Goal: Task Accomplishment & Management: Manage account settings

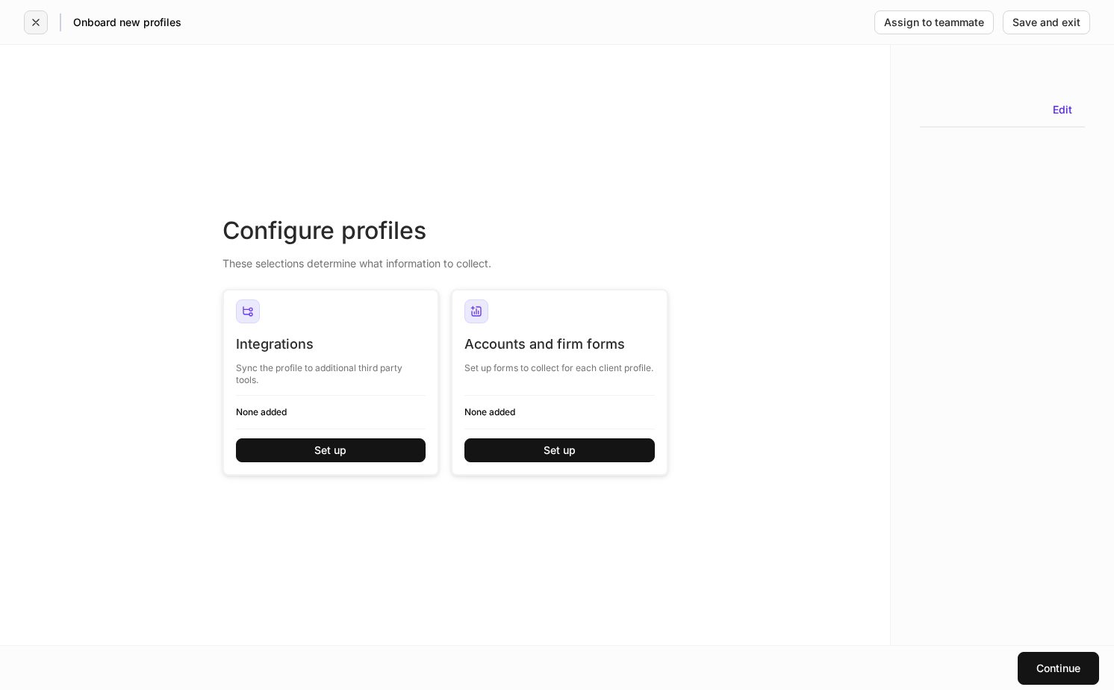
click at [35, 22] on icon "button" at bounding box center [36, 22] width 12 height 12
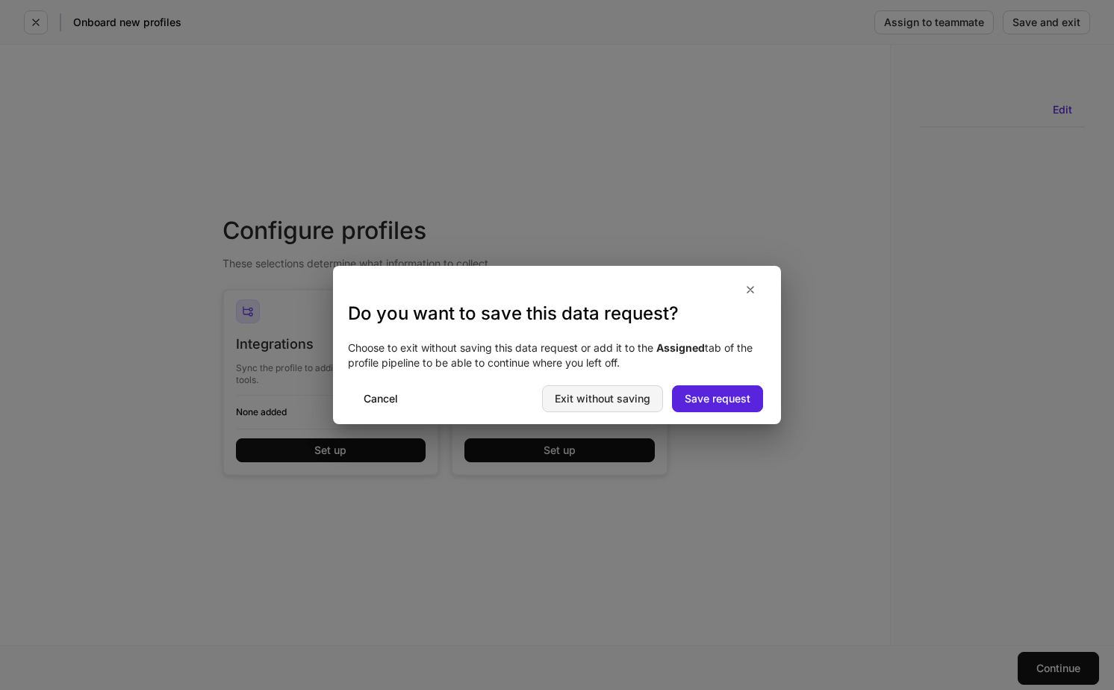
click at [617, 401] on div "Exit without saving" at bounding box center [603, 399] width 96 height 10
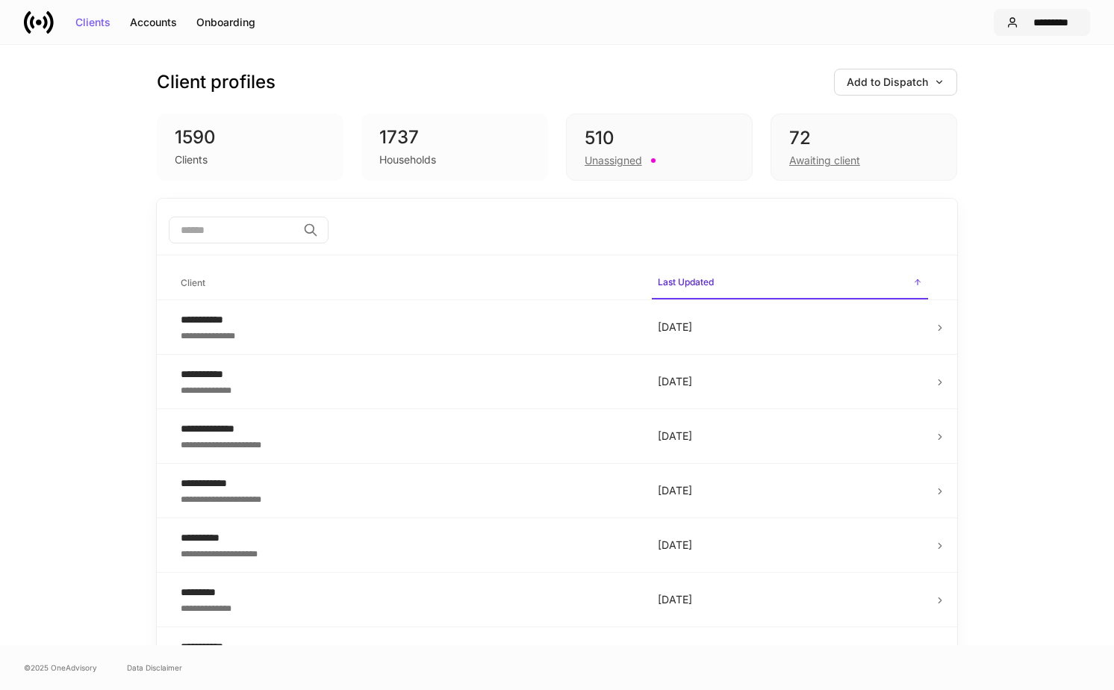
click at [1040, 29] on button "*********" at bounding box center [1042, 22] width 96 height 27
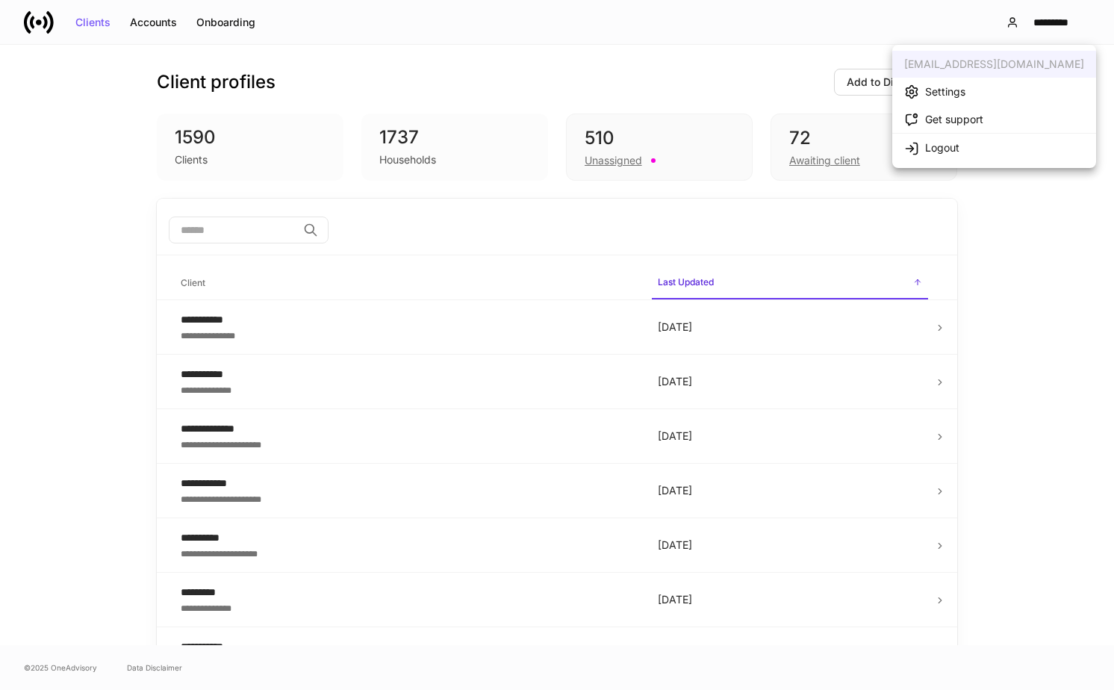
click at [977, 86] on li "Settings" at bounding box center [995, 92] width 204 height 28
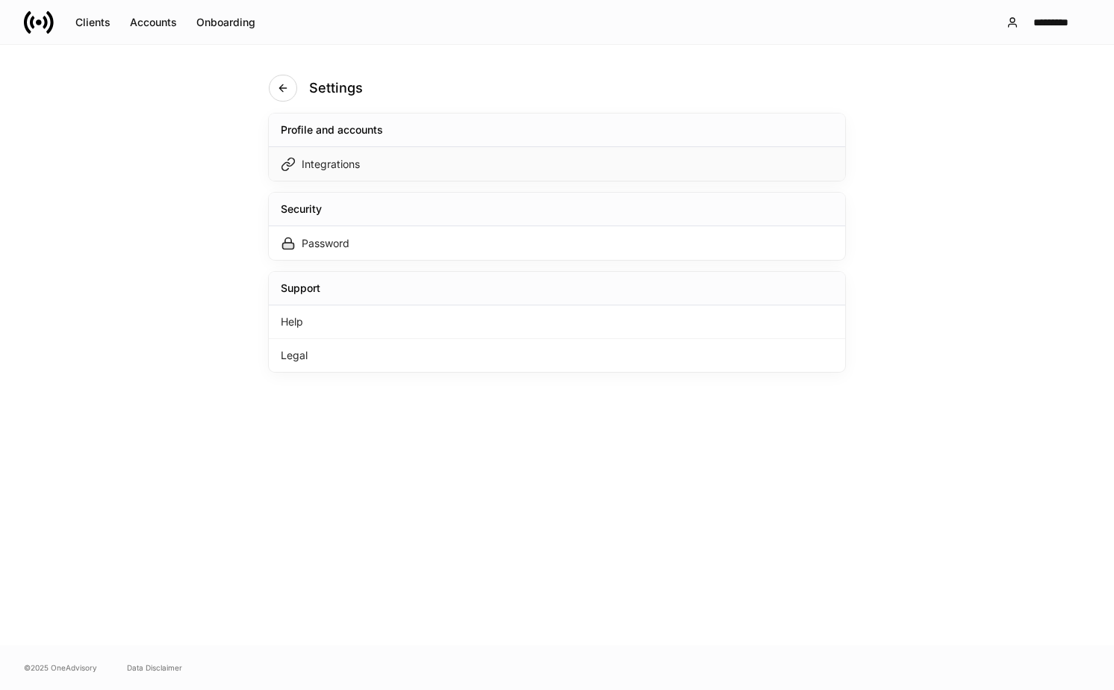
click at [459, 172] on div "Integrations" at bounding box center [557, 164] width 577 height 34
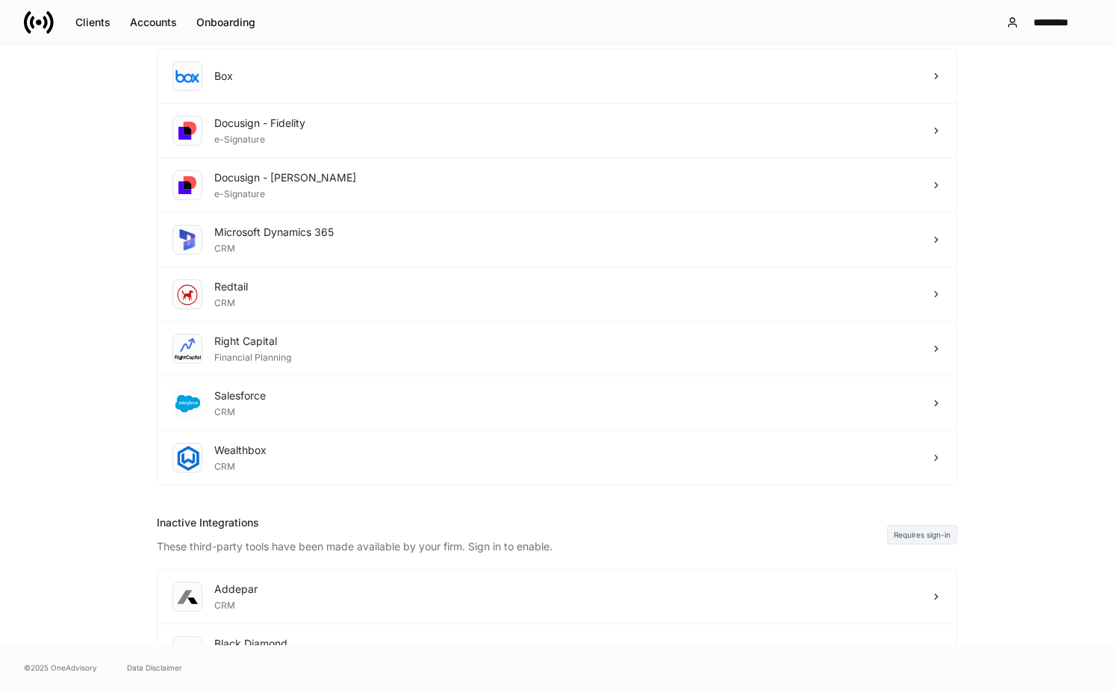
scroll to position [310, 0]
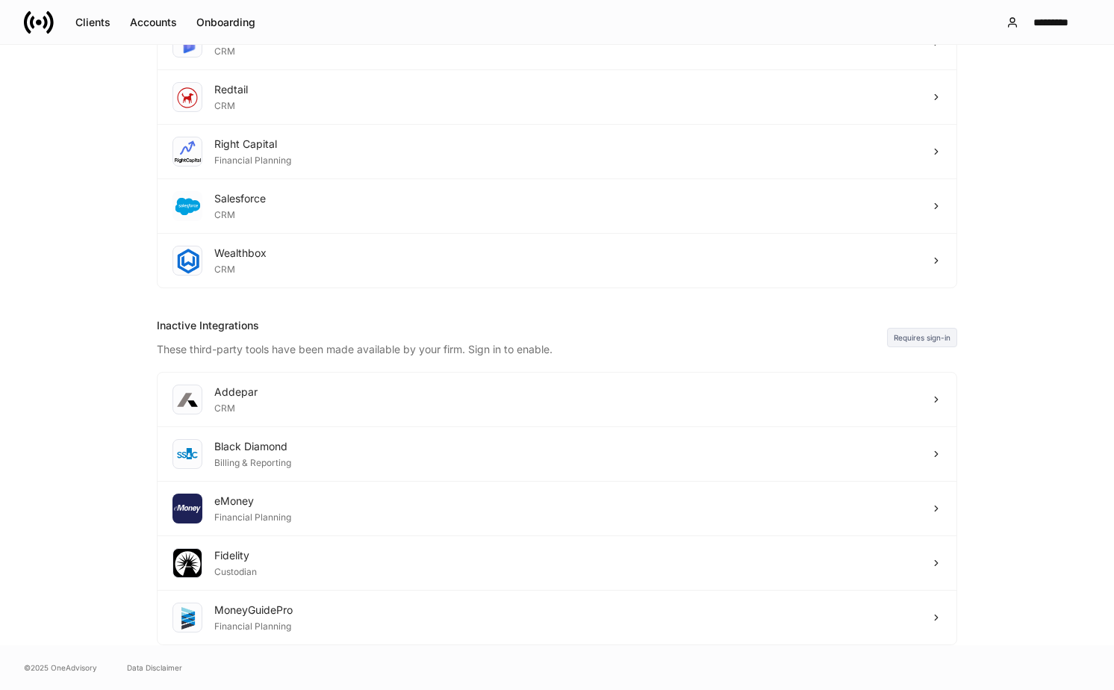
click at [401, 353] on div "These third-party tools have been made available by your firm. Sign in to enabl…" at bounding box center [522, 345] width 730 height 24
click at [480, 353] on div "These third-party tools have been made available by your firm. Sign in to enabl…" at bounding box center [522, 345] width 730 height 24
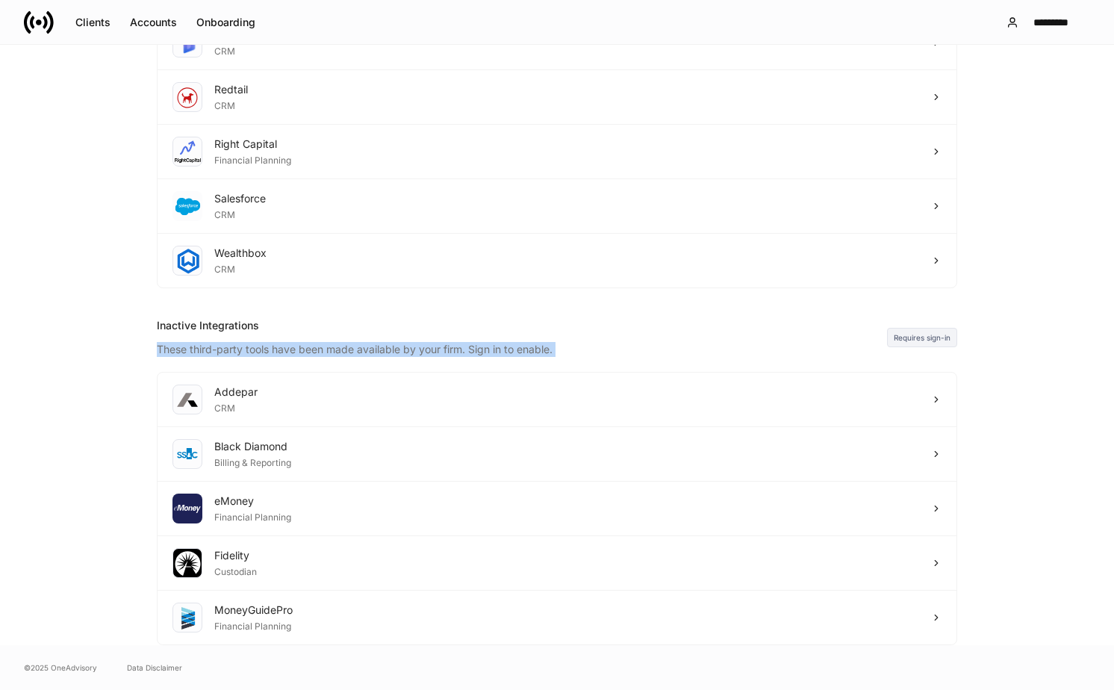
click at [480, 353] on div "These third-party tools have been made available by your firm. Sign in to enabl…" at bounding box center [522, 345] width 730 height 24
click at [521, 350] on div "These third-party tools have been made available by your firm. Sign in to enabl…" at bounding box center [522, 345] width 730 height 24
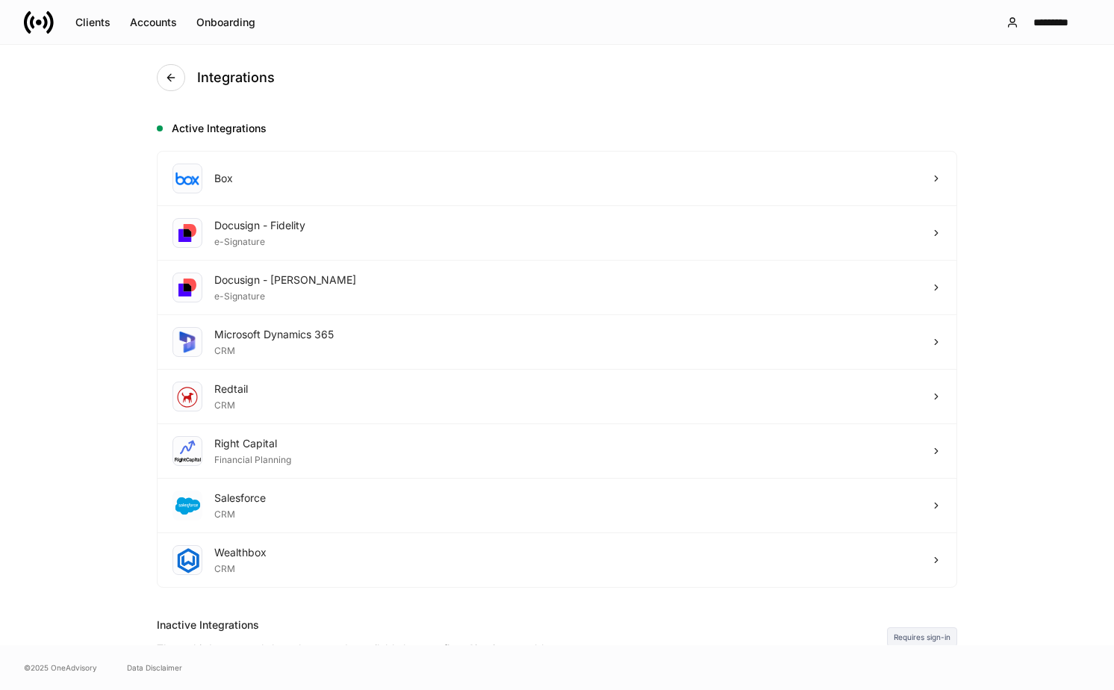
scroll to position [0, 0]
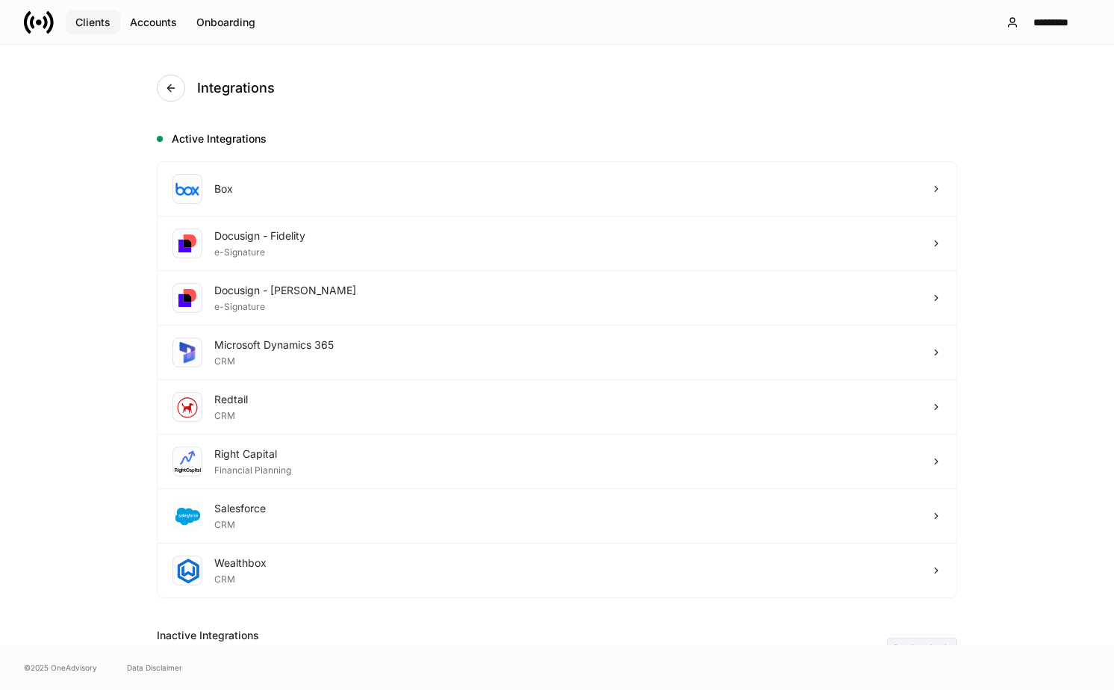
click at [81, 31] on button "Clients" at bounding box center [93, 22] width 55 height 24
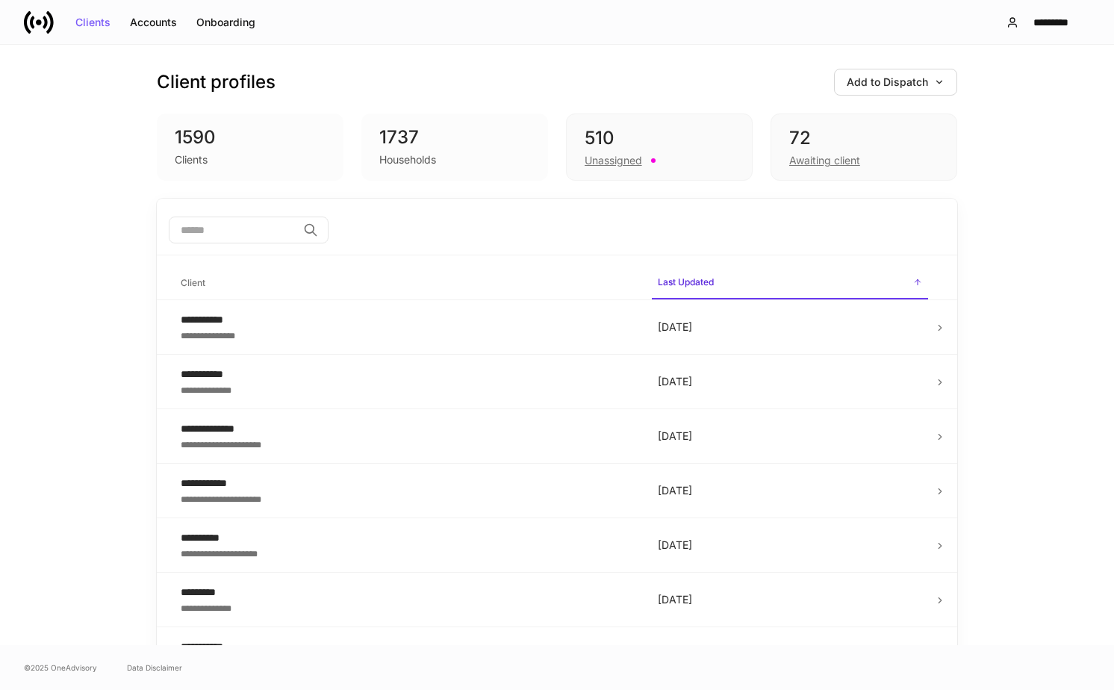
click at [871, 102] on div "Client profiles Add to Dispatch 1590 Clients 1737 Households 510 Unassigned 72 …" at bounding box center [557, 122] width 801 height 154
click at [871, 77] on div "Add to Dispatch" at bounding box center [896, 82] width 98 height 10
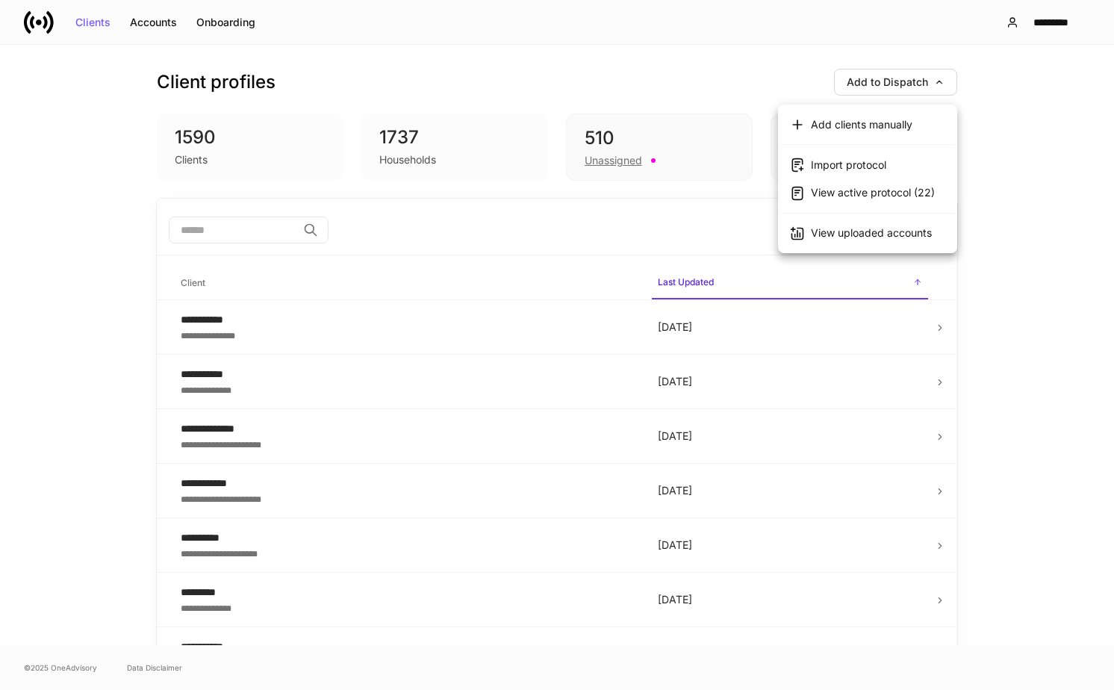
click at [866, 248] on ul "Add clients manually Import protocol View active protocol (22) View uploaded ac…" at bounding box center [867, 179] width 179 height 149
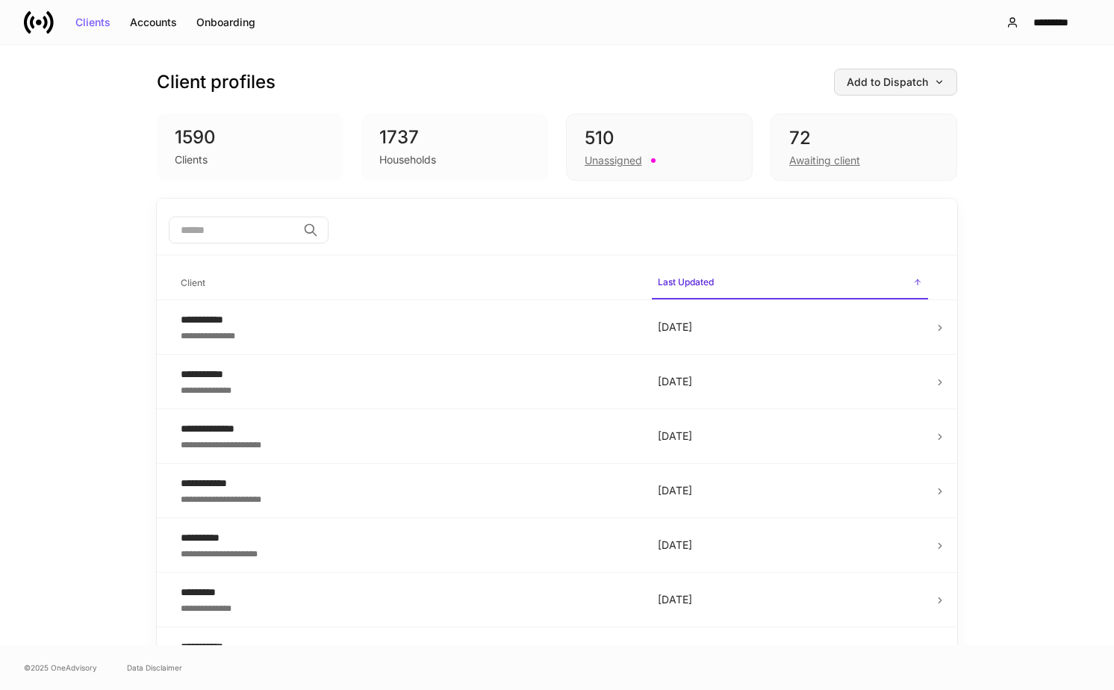
click at [899, 78] on div "Add to Dispatch" at bounding box center [896, 82] width 98 height 10
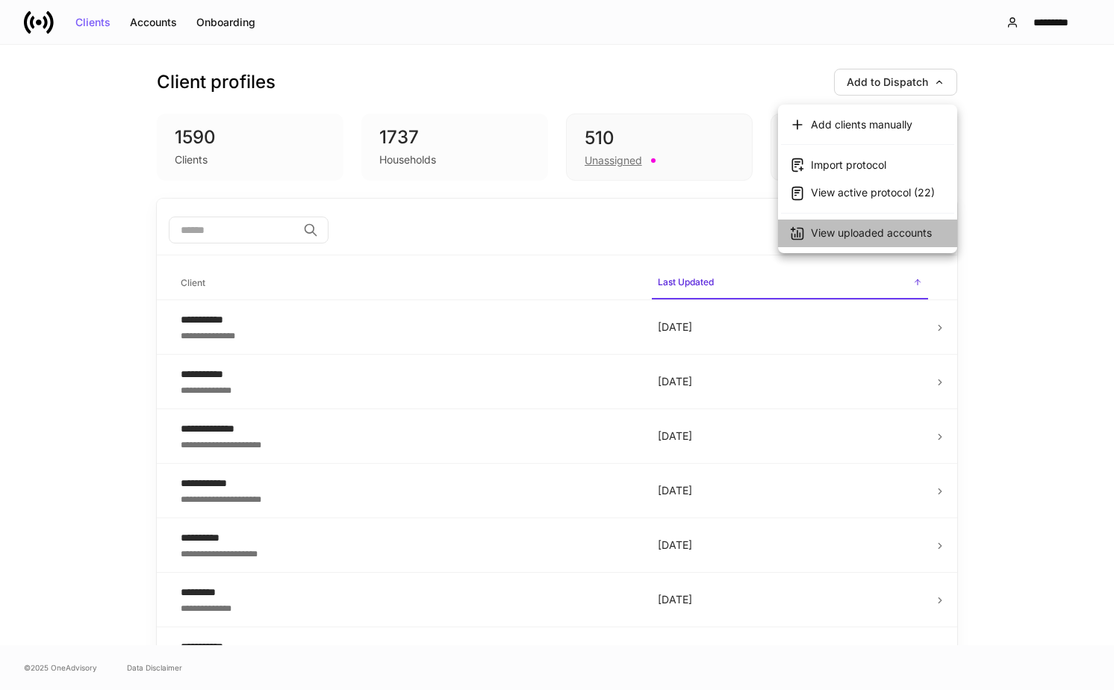
click at [850, 227] on div "View uploaded accounts" at bounding box center [871, 233] width 121 height 15
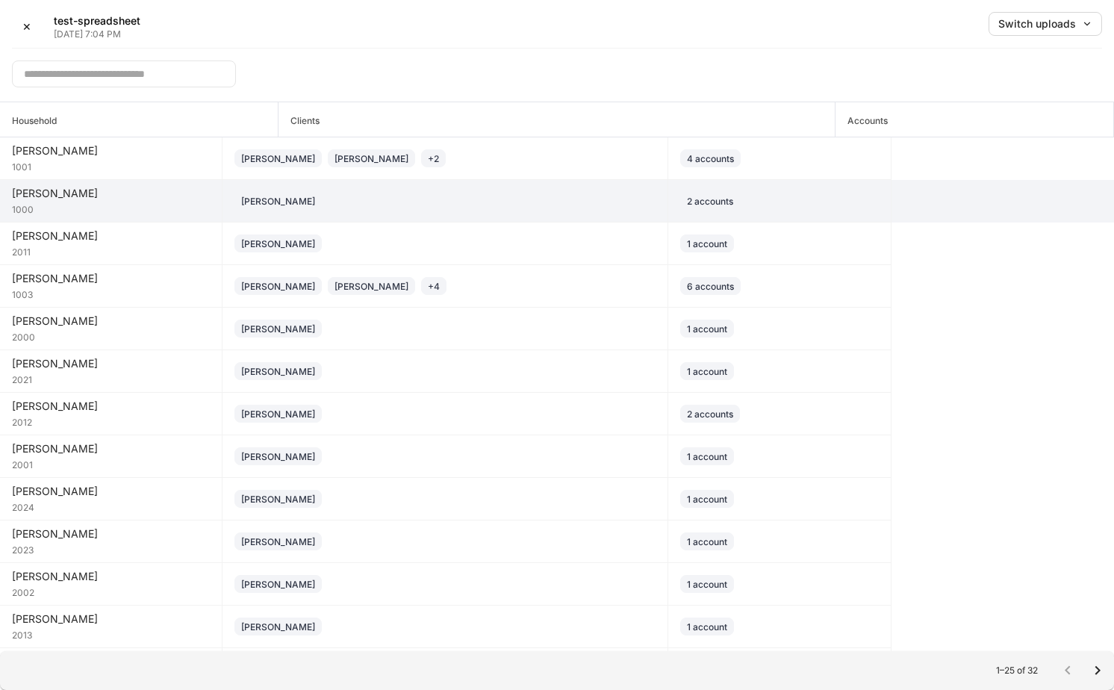
click at [381, 217] on td "[PERSON_NAME]" at bounding box center [446, 201] width 446 height 43
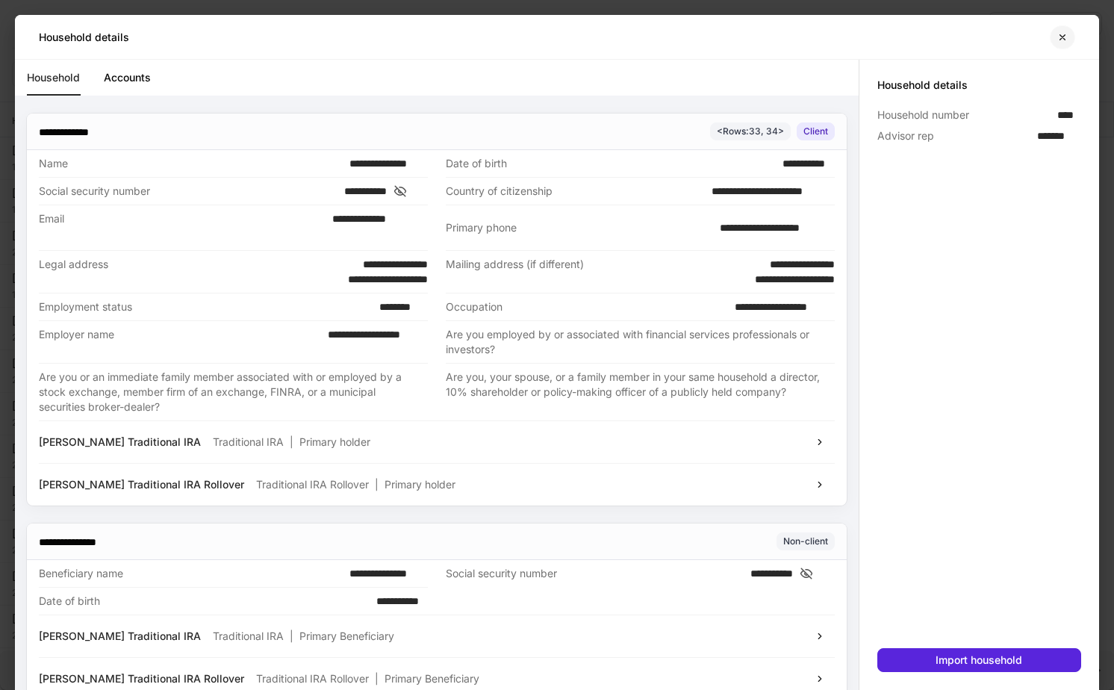
click at [1064, 36] on icon "button" at bounding box center [1063, 36] width 5 height 5
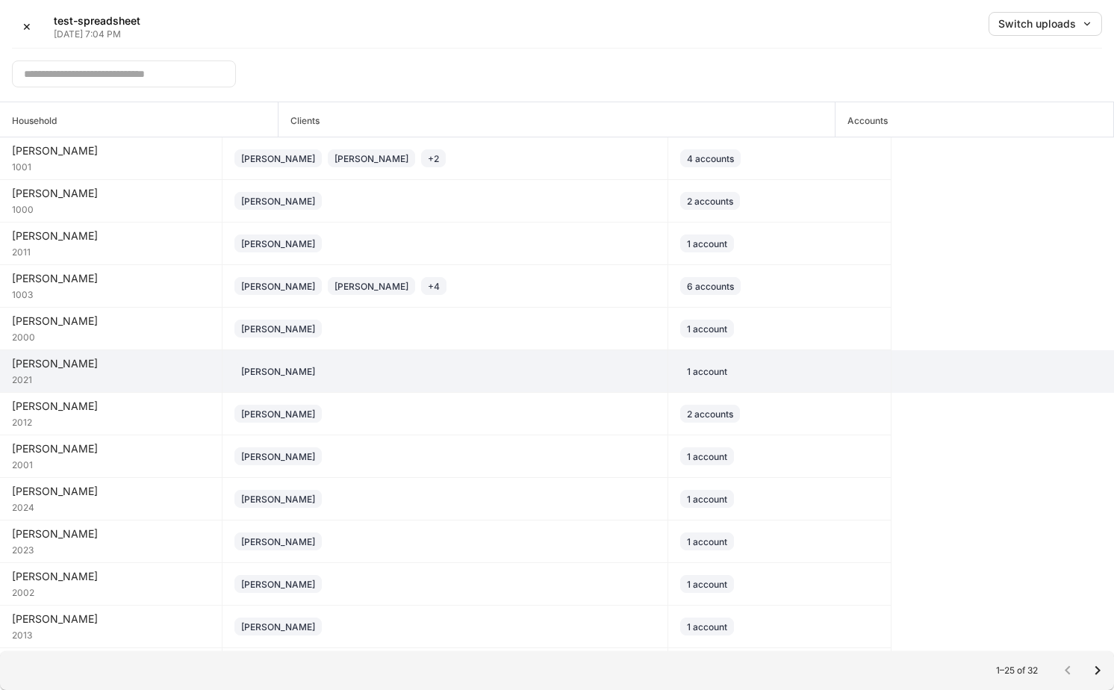
click at [346, 377] on div "[PERSON_NAME]" at bounding box center [445, 371] width 421 height 18
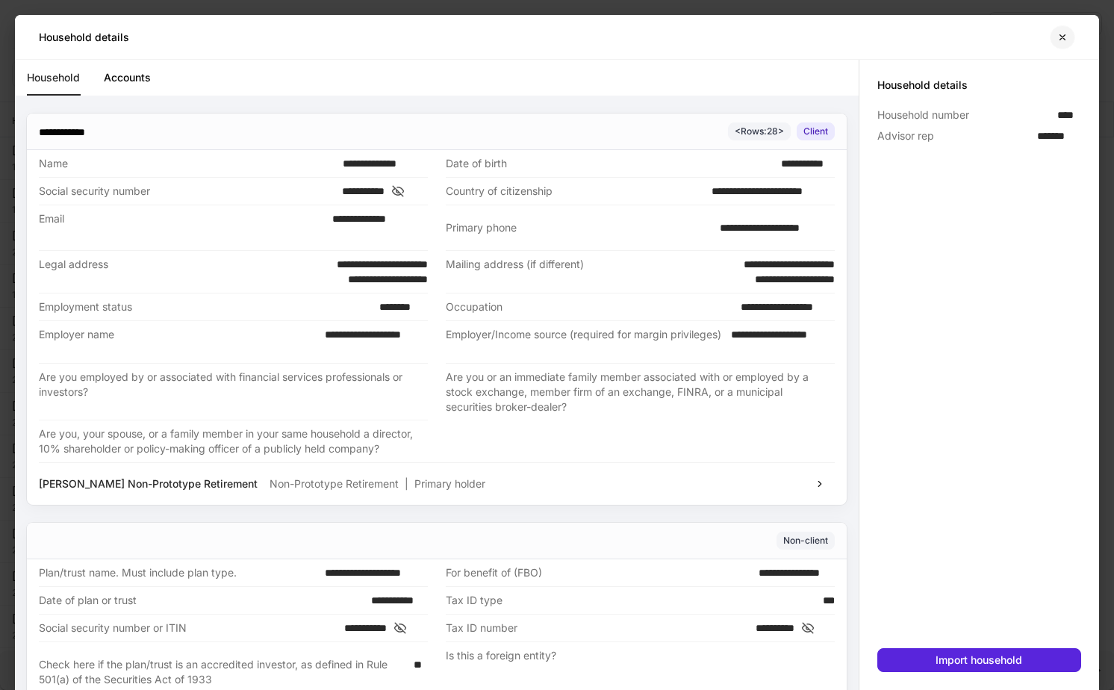
click at [1063, 40] on icon "button" at bounding box center [1063, 37] width 12 height 12
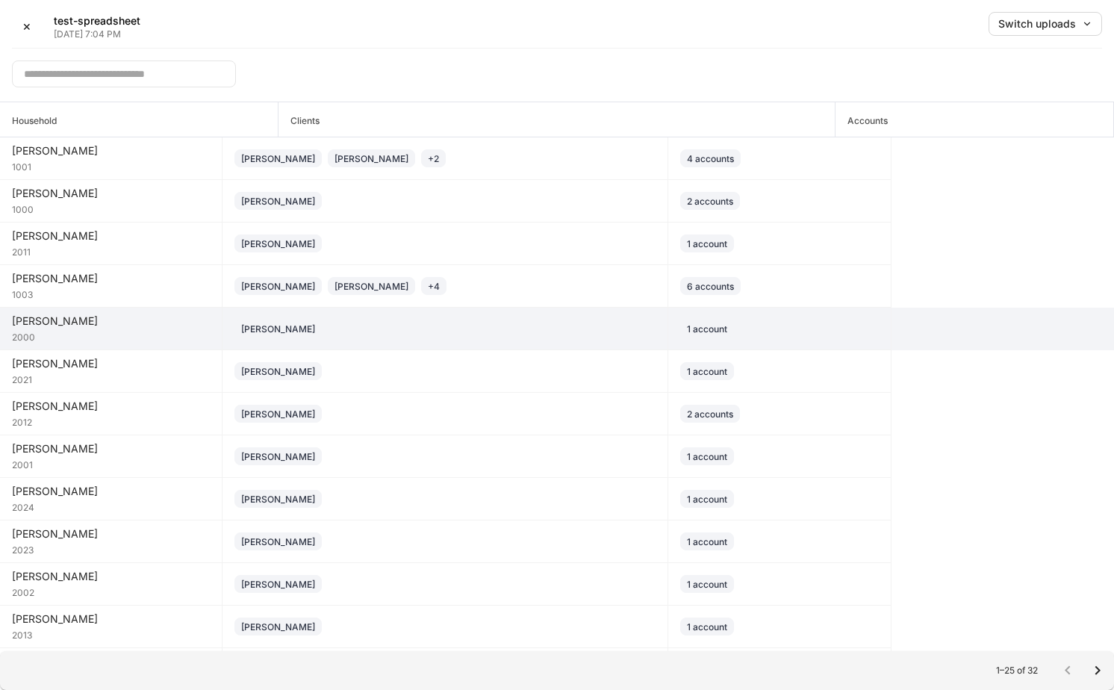
click at [391, 332] on div "[PERSON_NAME]" at bounding box center [445, 329] width 421 height 18
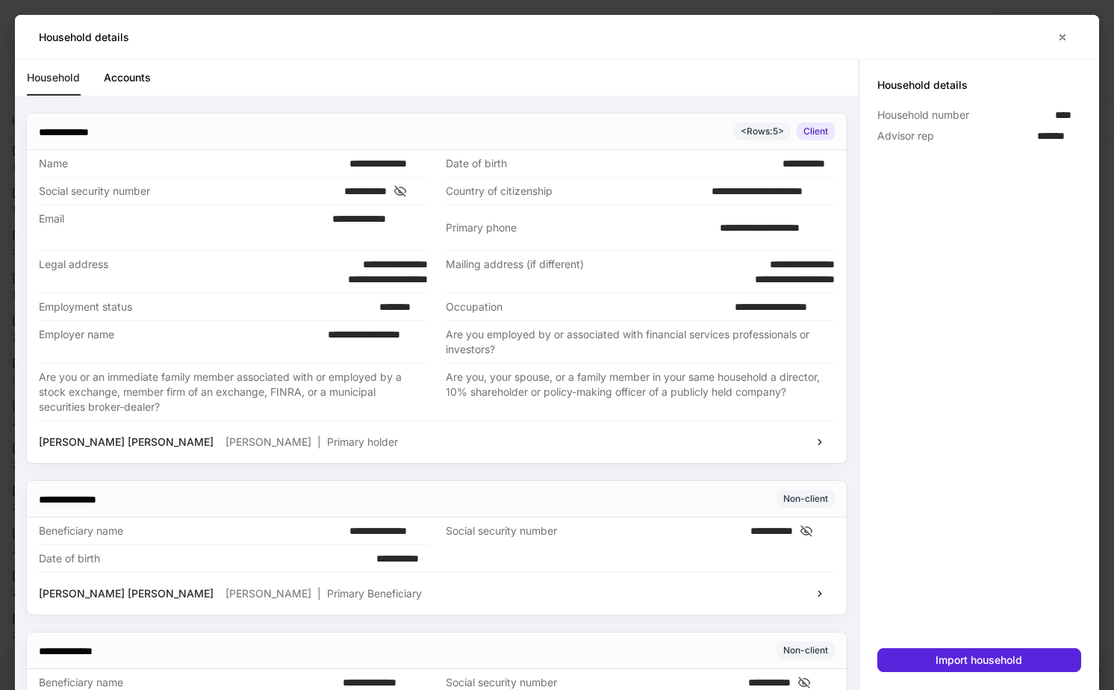
scroll to position [246, 0]
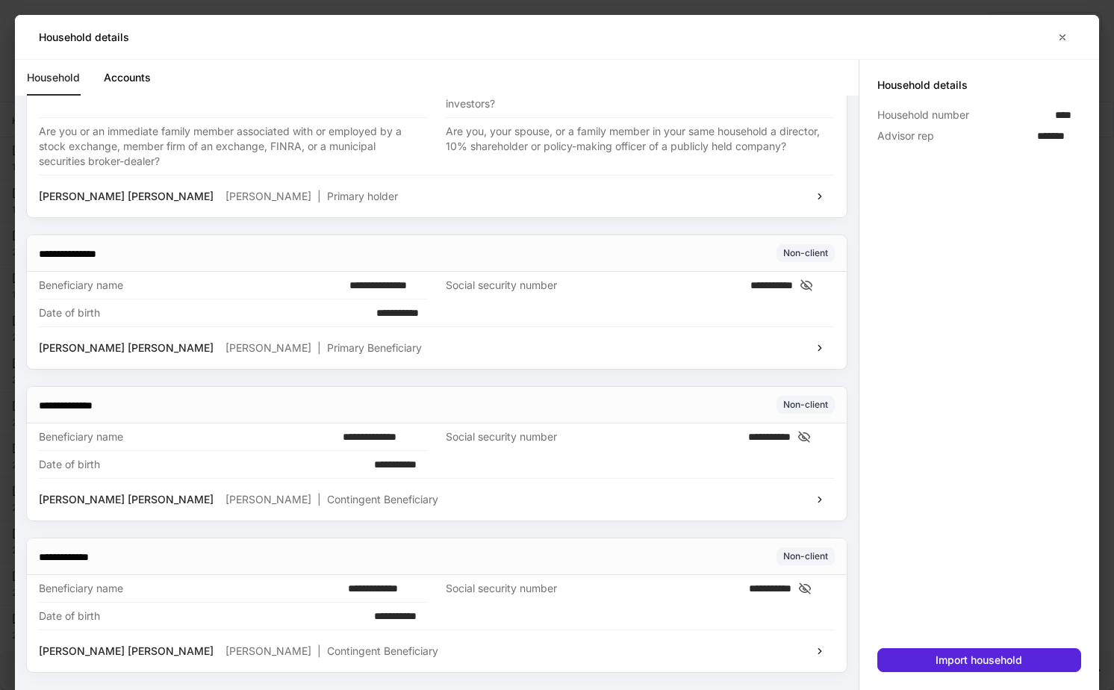
click at [1062, 23] on div "Household details" at bounding box center [557, 37] width 1084 height 44
click at [1062, 36] on icon "button" at bounding box center [1063, 36] width 5 height 5
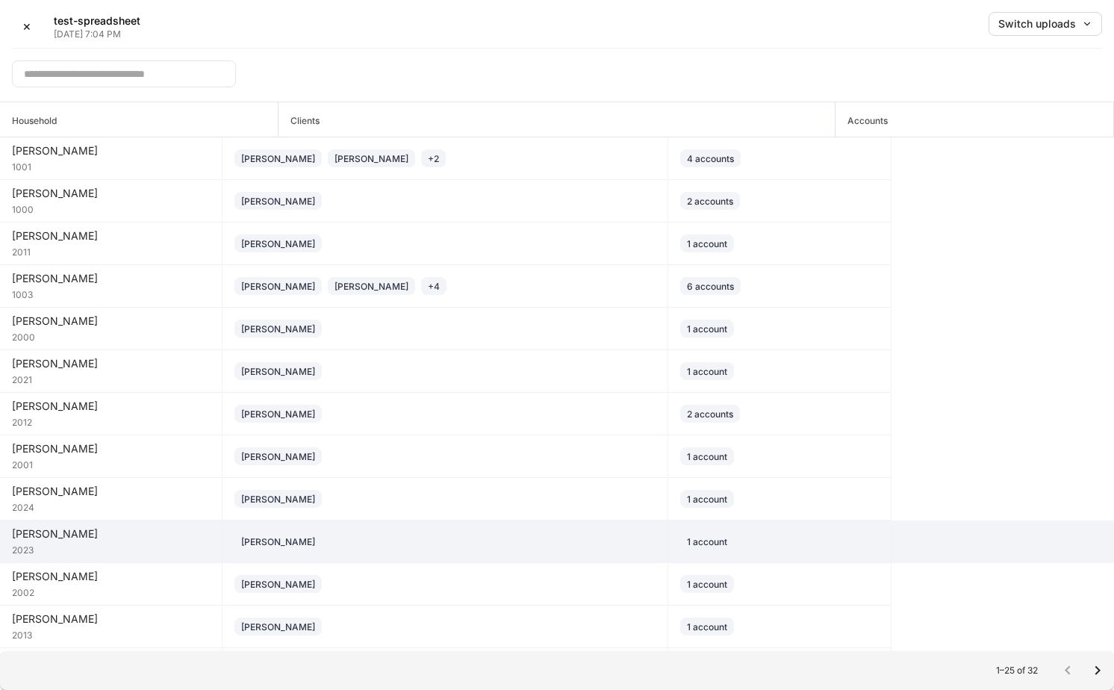
click at [406, 534] on div "[PERSON_NAME]" at bounding box center [445, 542] width 421 height 18
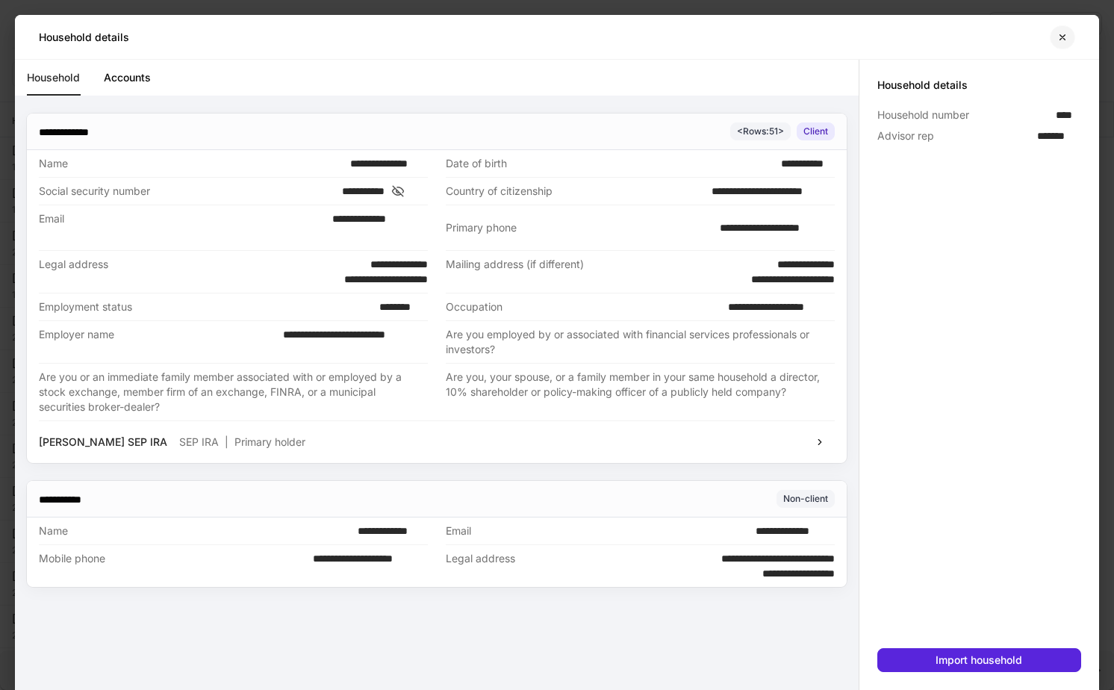
click at [1058, 40] on icon "button" at bounding box center [1063, 37] width 12 height 12
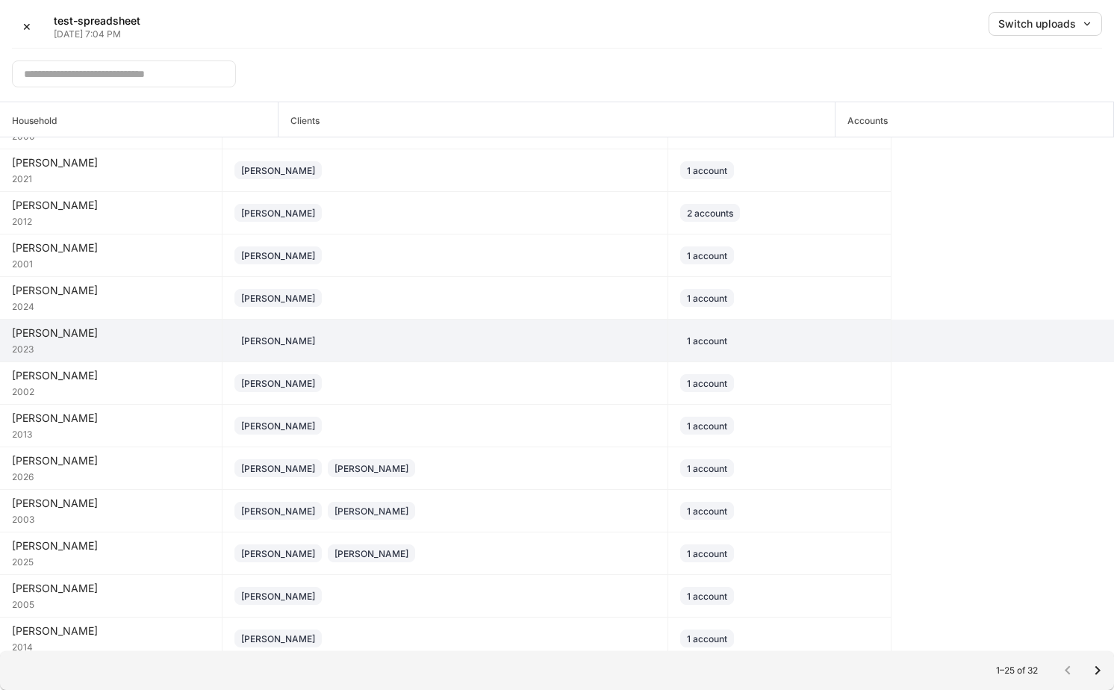
scroll to position [357, 0]
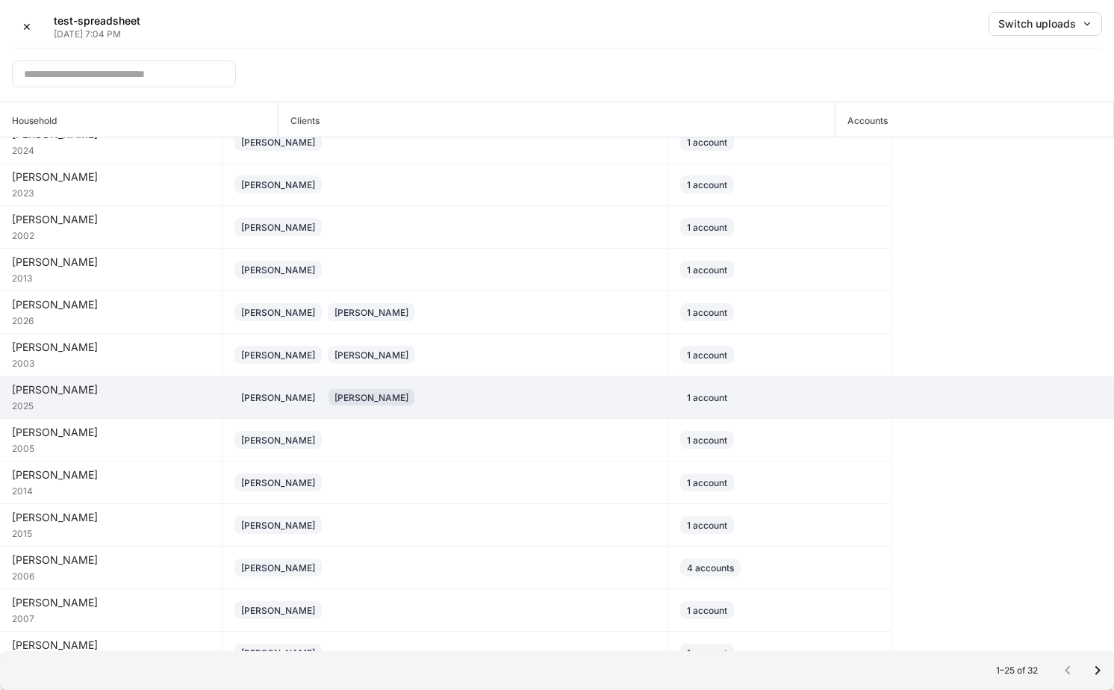
click at [360, 401] on div "[PERSON_NAME]" at bounding box center [372, 398] width 74 height 14
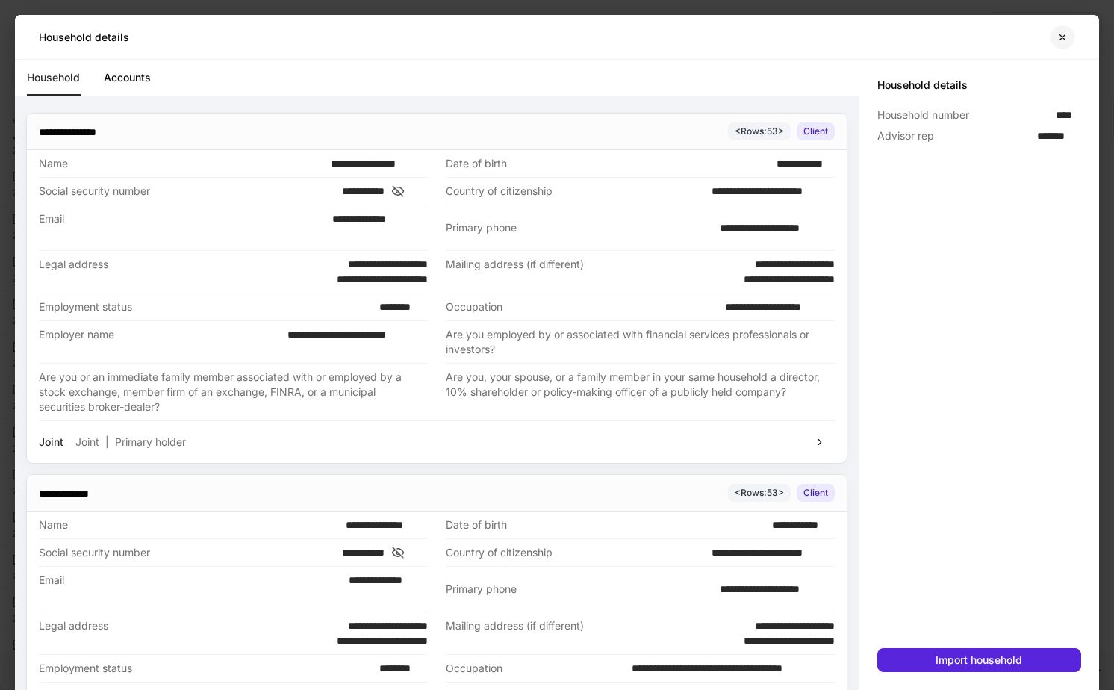
click at [1062, 38] on icon "button" at bounding box center [1063, 37] width 12 height 12
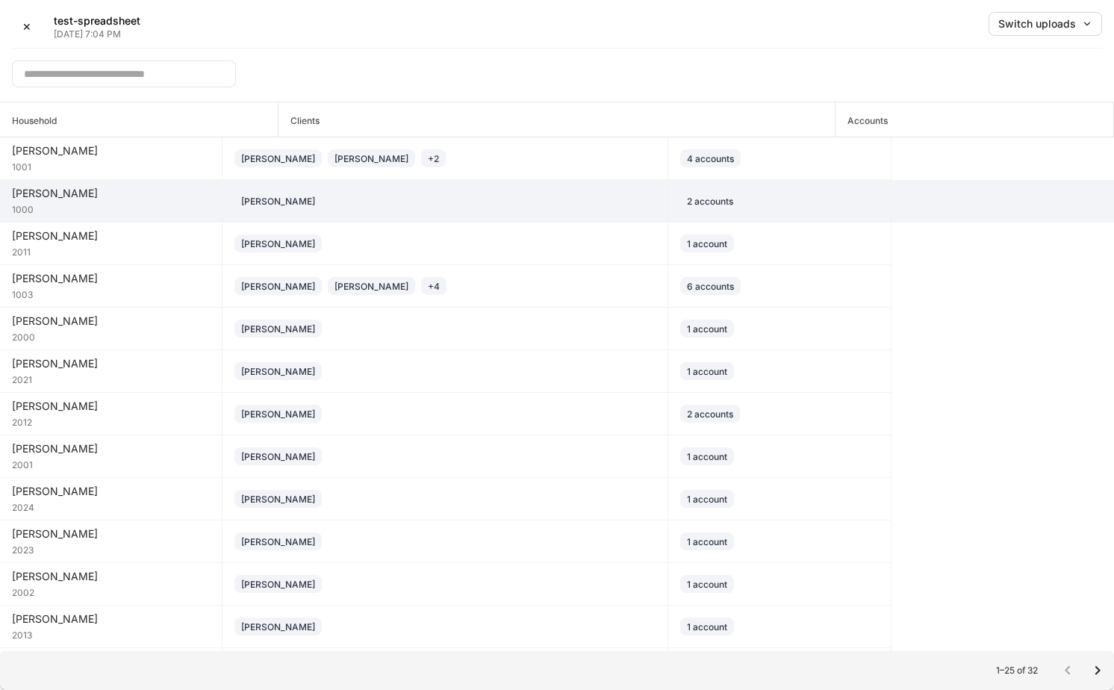
click at [409, 199] on div "[PERSON_NAME]" at bounding box center [445, 201] width 421 height 18
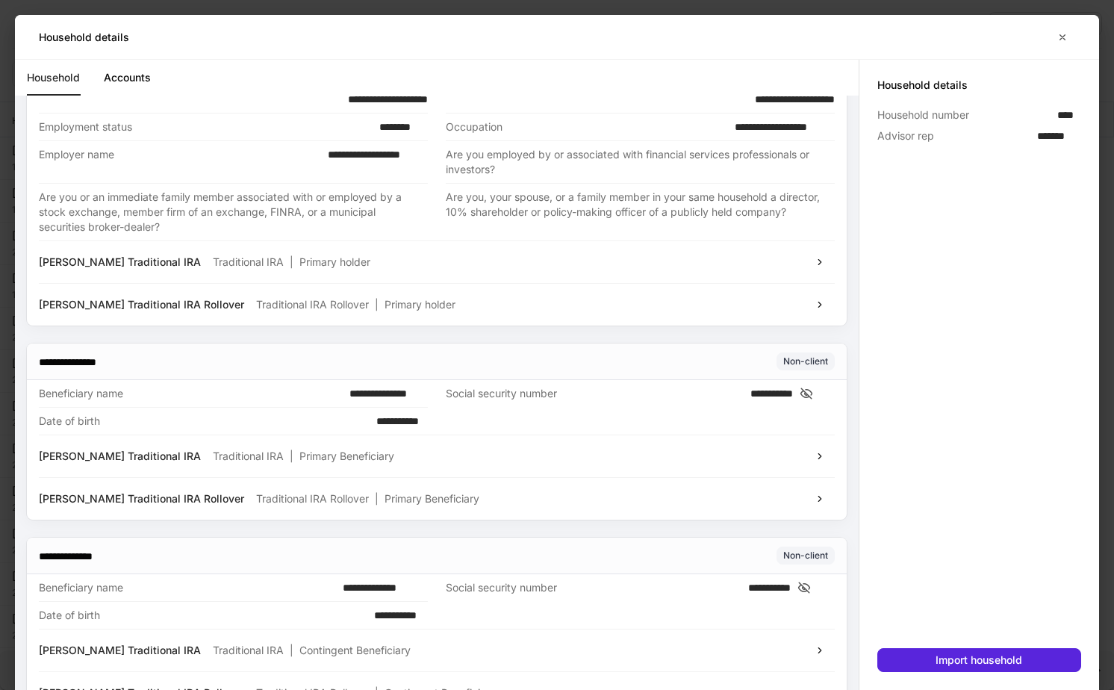
scroll to position [249, 0]
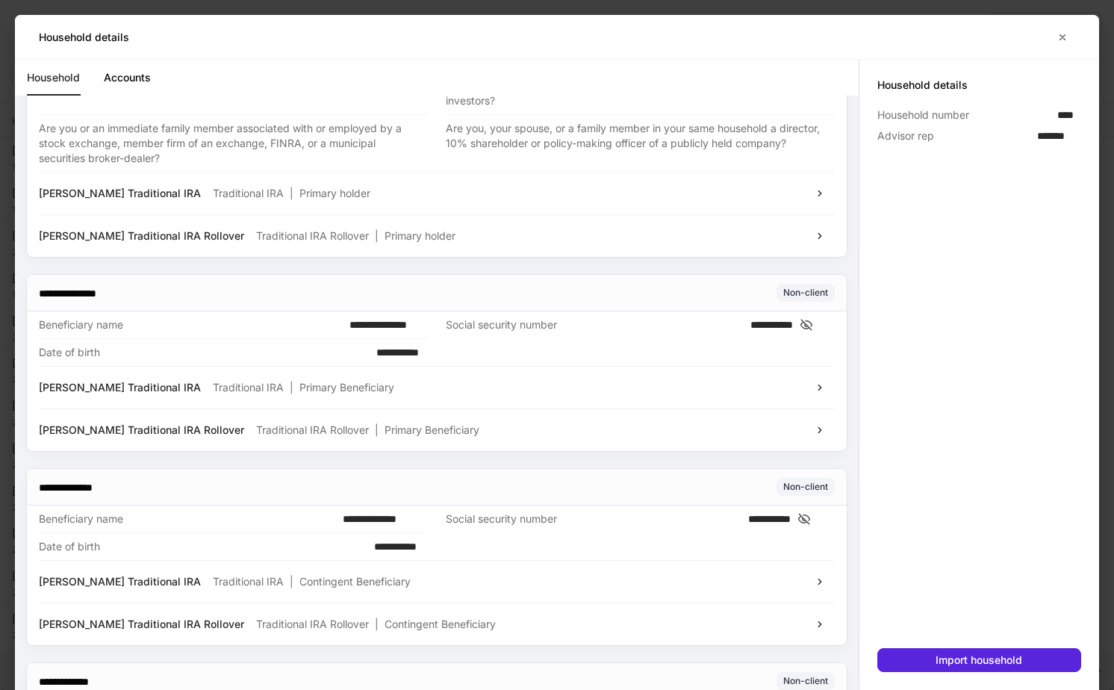
click at [814, 325] on icon at bounding box center [806, 324] width 15 height 13
click at [806, 325] on icon at bounding box center [804, 325] width 4 height 4
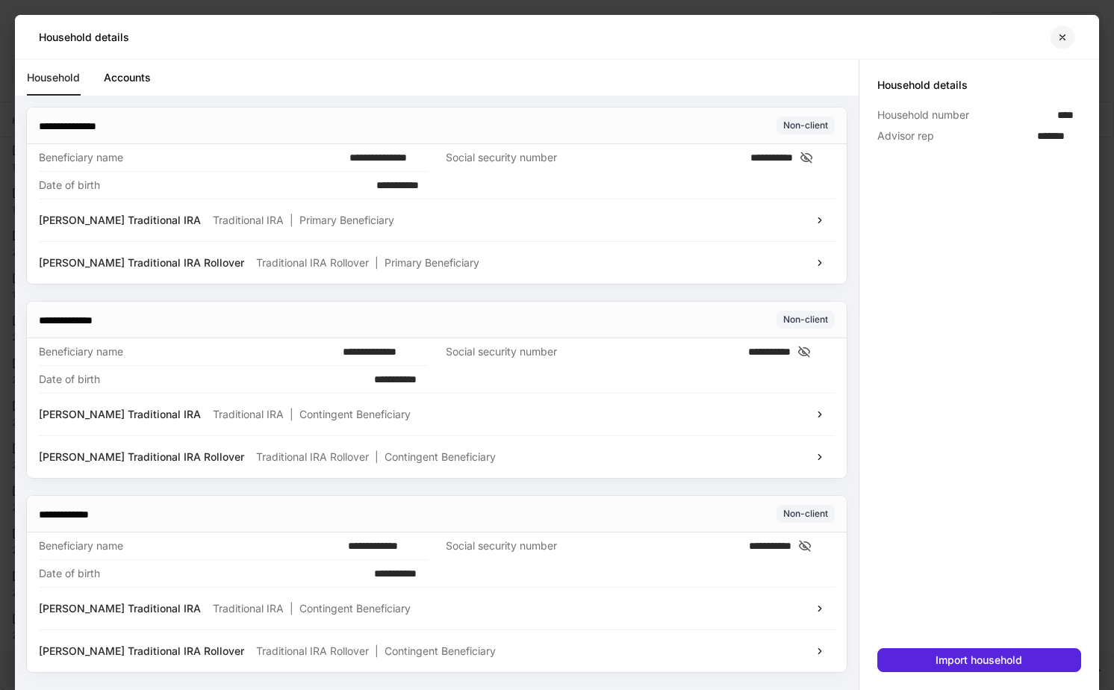
click at [1064, 36] on icon "button" at bounding box center [1063, 36] width 5 height 5
